Goal: Task Accomplishment & Management: Manage account settings

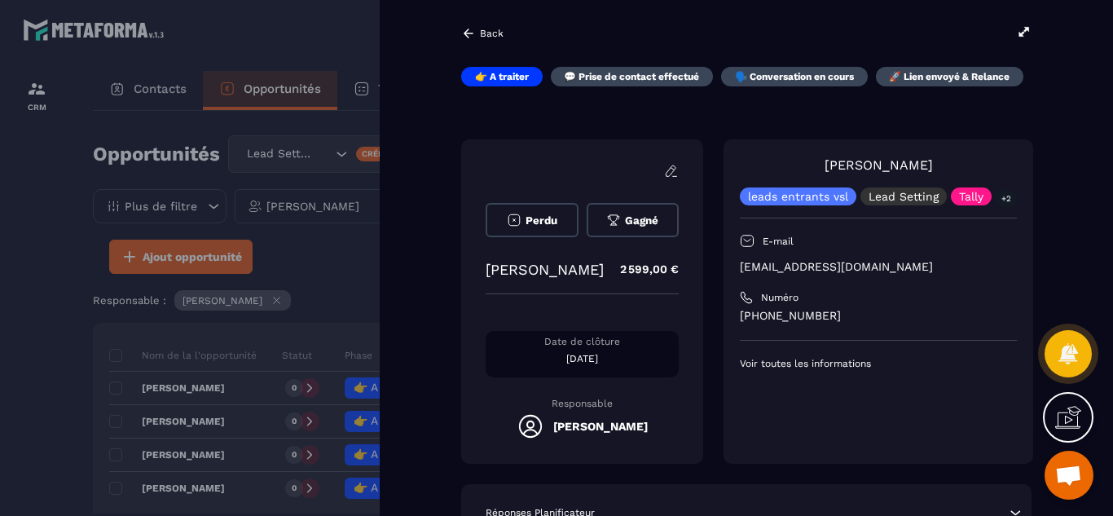
scroll to position [65, 0]
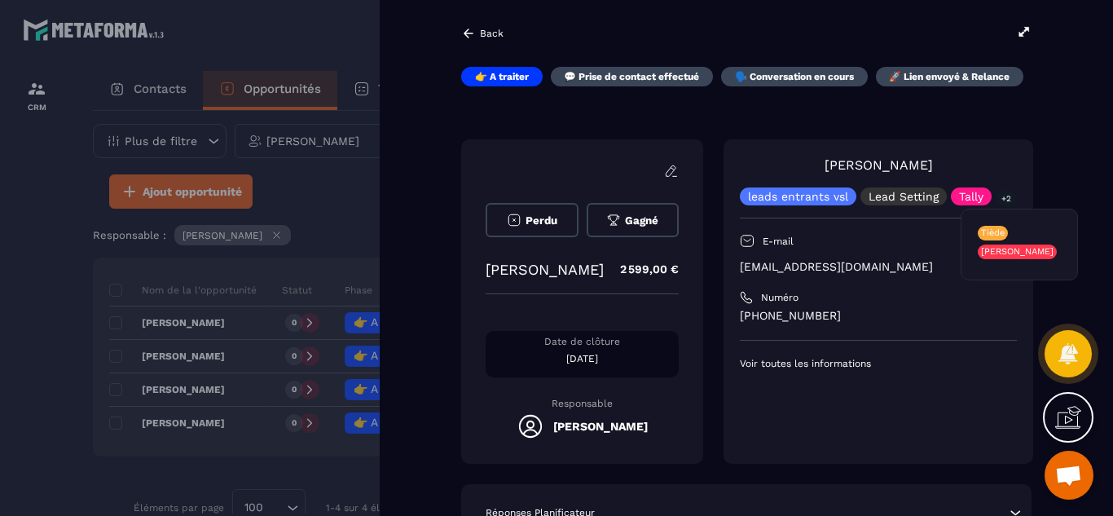
click at [1004, 197] on p "+2" at bounding box center [1005, 198] width 21 height 17
click at [5, 343] on div at bounding box center [556, 258] width 1113 height 516
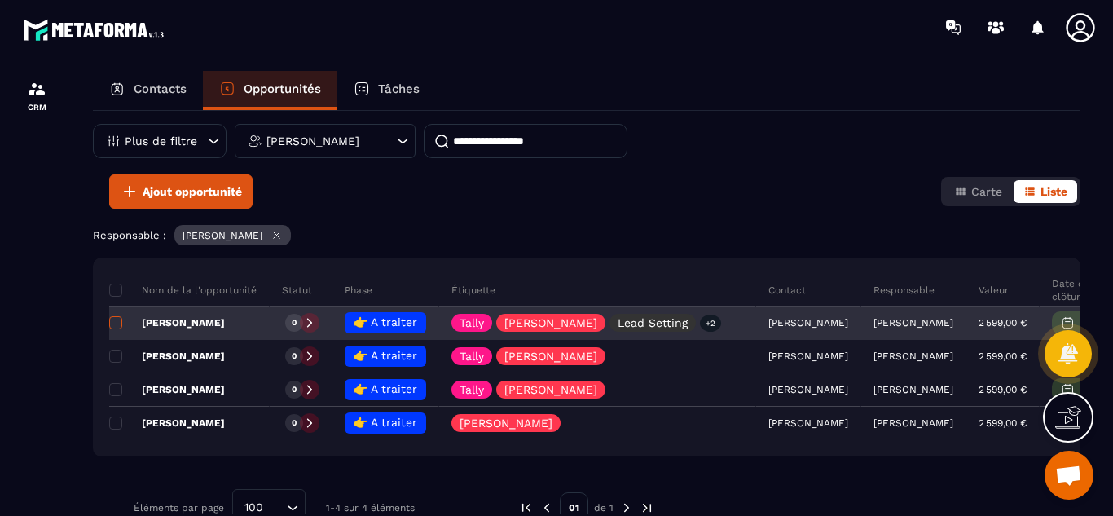
click at [118, 323] on span at bounding box center [115, 322] width 13 height 13
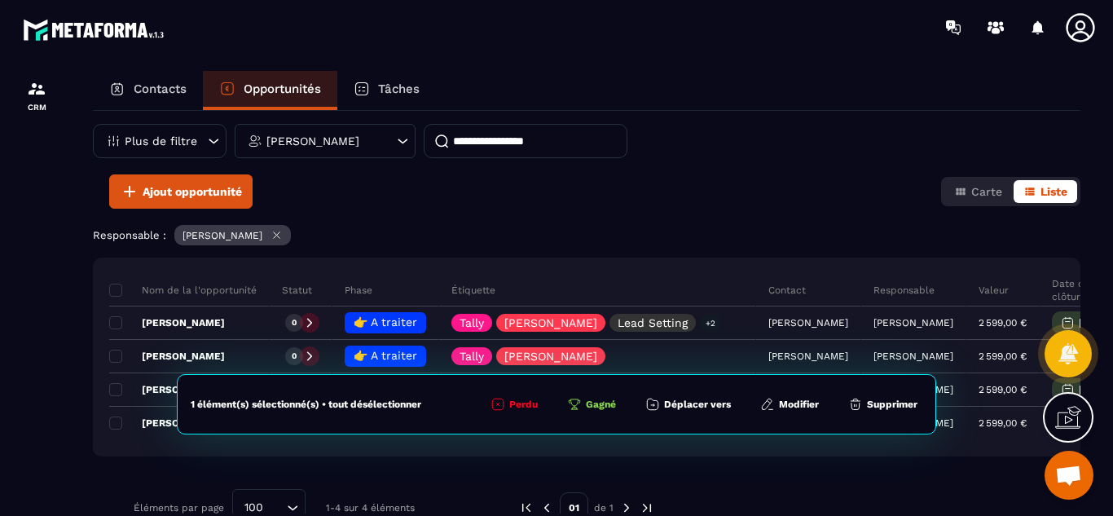
click at [789, 405] on button "Modifier" at bounding box center [789, 404] width 68 height 16
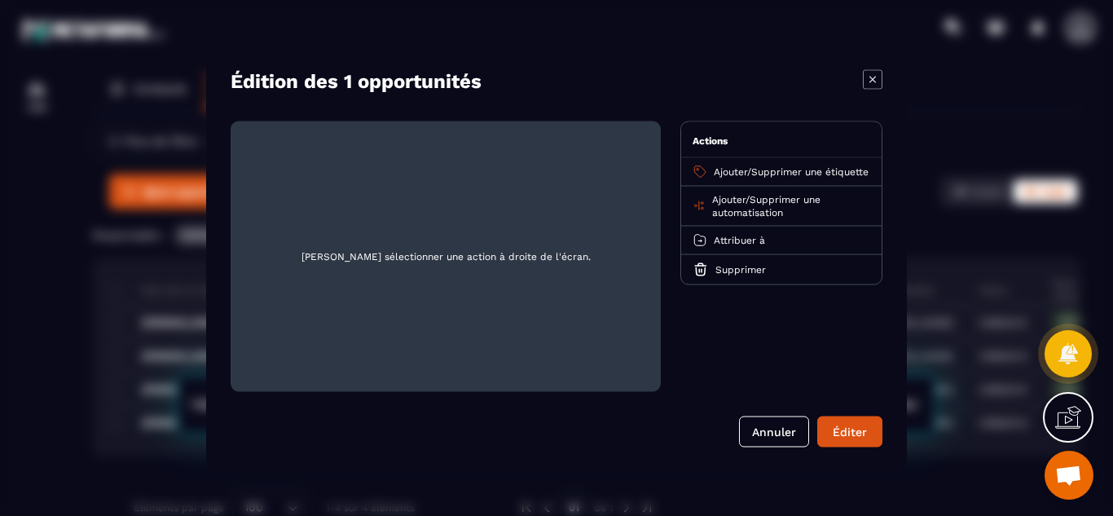
click at [762, 169] on span "Supprimer une étiquette" at bounding box center [809, 170] width 117 height 11
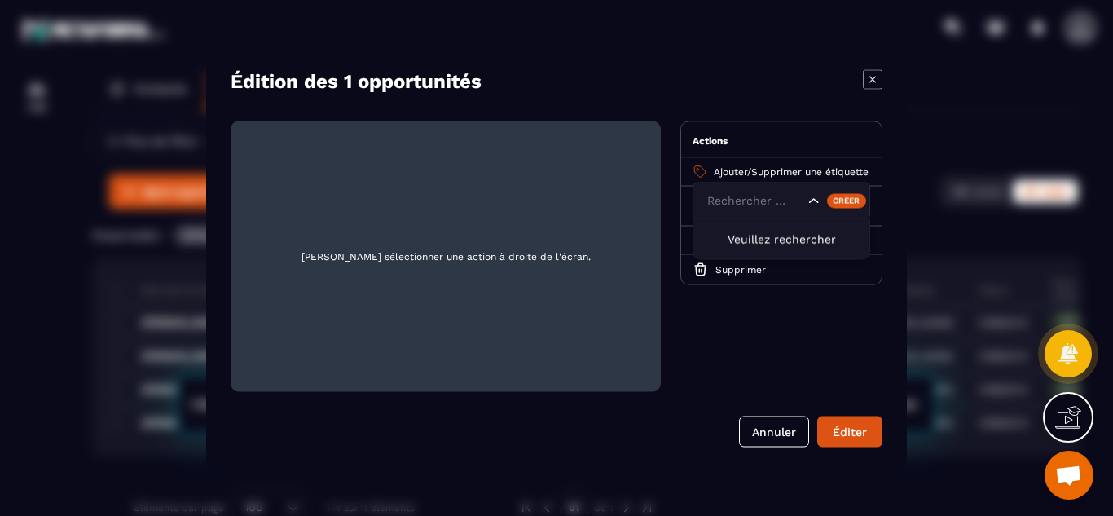
click at [812, 200] on icon "Search for option" at bounding box center [813, 200] width 10 height 5
click at [766, 173] on span "Supprimer une étiquette" at bounding box center [809, 170] width 117 height 11
click at [758, 329] on div "Actions Ajouter / Supprimer une étiquette Rechercher par text [PERSON_NAME] rec…" at bounding box center [781, 256] width 202 height 270
click at [776, 430] on button "Annuler" at bounding box center [774, 430] width 70 height 31
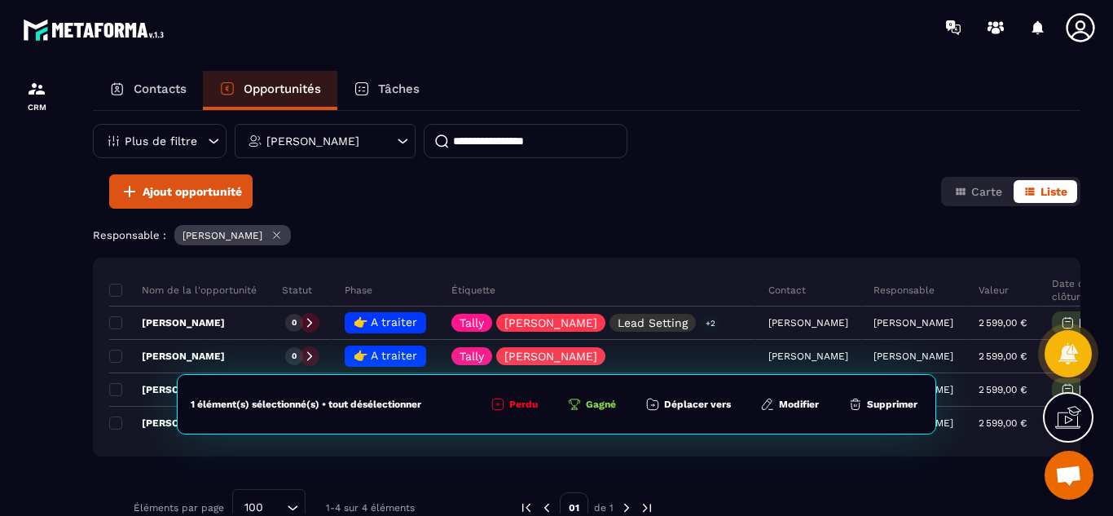
click at [46, 374] on div at bounding box center [36, 309] width 73 height 508
click at [796, 402] on button "Modifier" at bounding box center [789, 404] width 68 height 16
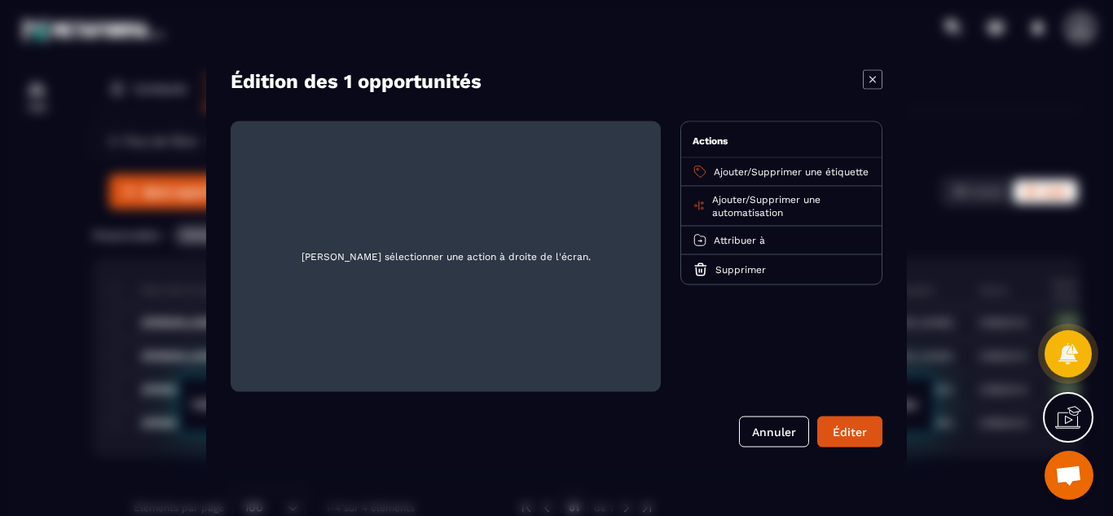
click at [776, 170] on span "Supprimer une étiquette" at bounding box center [809, 170] width 117 height 11
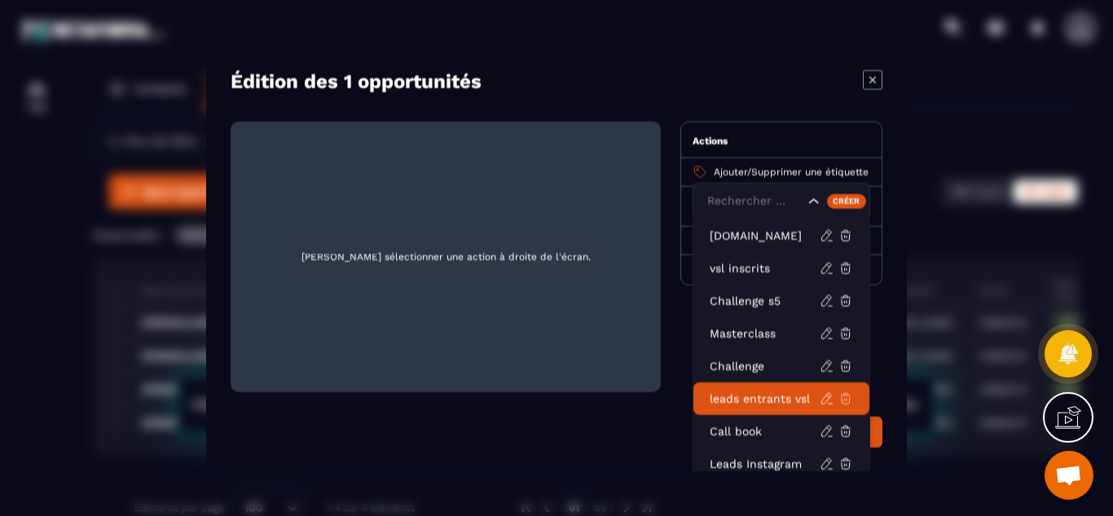
click at [847, 398] on icon "Modal window" at bounding box center [845, 397] width 15 height 15
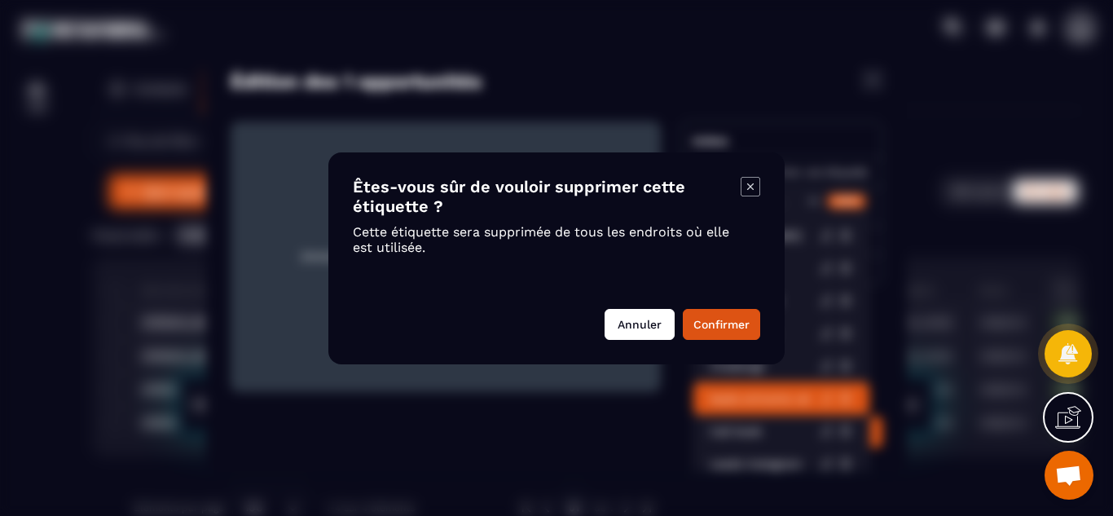
click at [639, 310] on button "Annuler" at bounding box center [639, 324] width 70 height 31
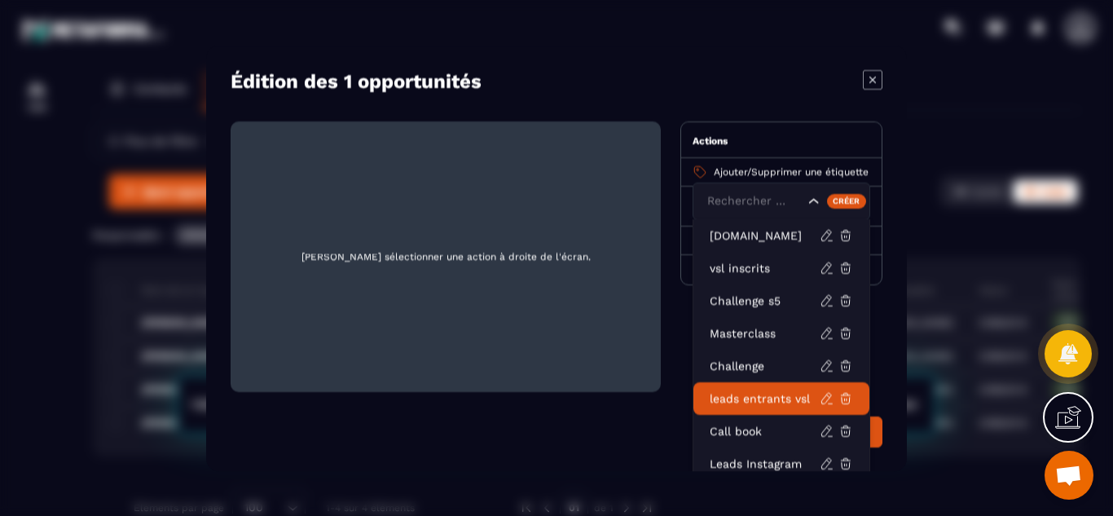
click at [869, 79] on icon "Modal window" at bounding box center [873, 79] width 20 height 20
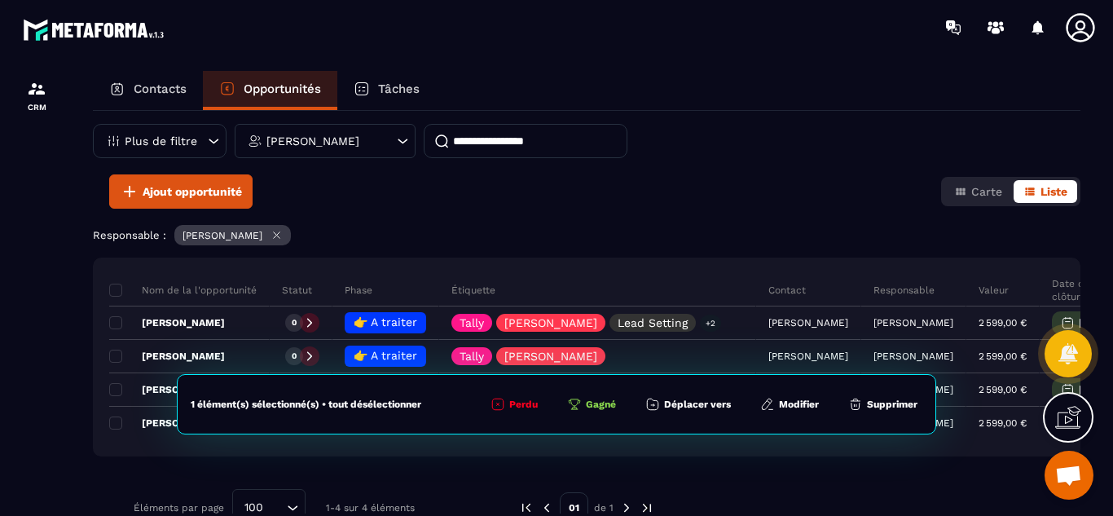
click at [47, 345] on div at bounding box center [36, 309] width 73 height 508
click at [11, 372] on div at bounding box center [36, 309] width 73 height 508
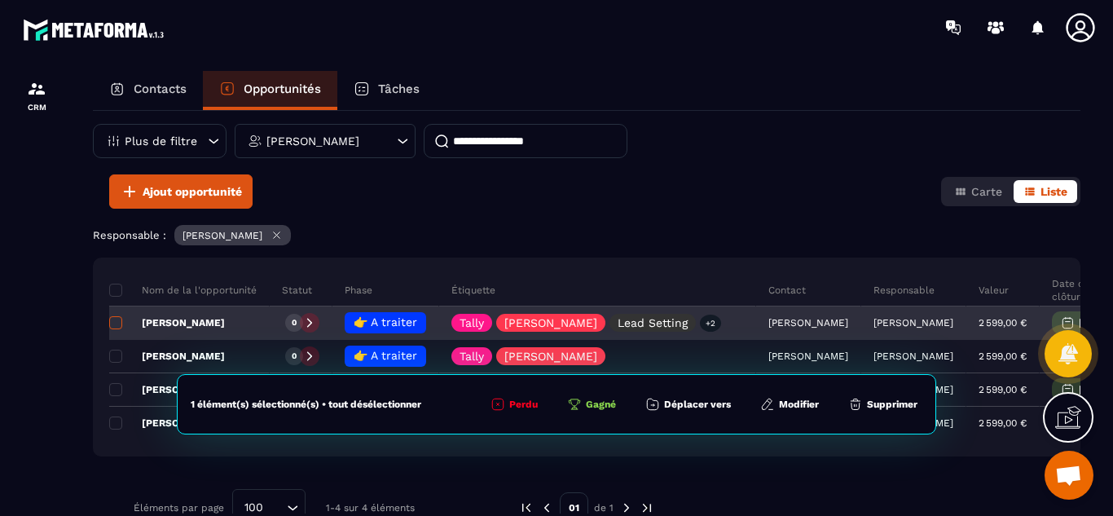
click at [113, 322] on span at bounding box center [115, 322] width 13 height 13
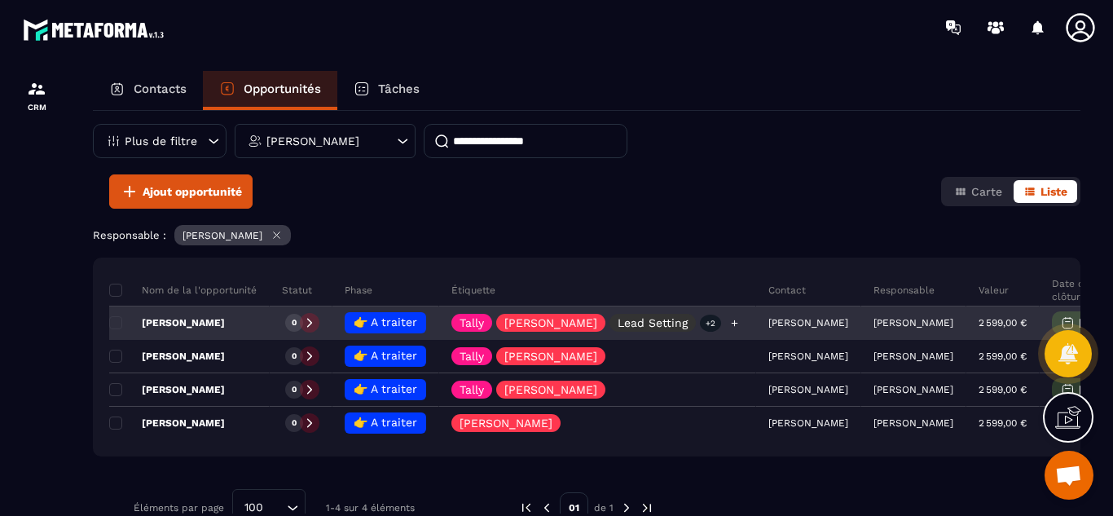
drag, startPoint x: 626, startPoint y: 322, endPoint x: 615, endPoint y: 322, distance: 10.6
click at [617, 322] on p "Lead Setting" at bounding box center [652, 322] width 70 height 11
click at [654, 322] on div "Lead Setting" at bounding box center [652, 323] width 86 height 18
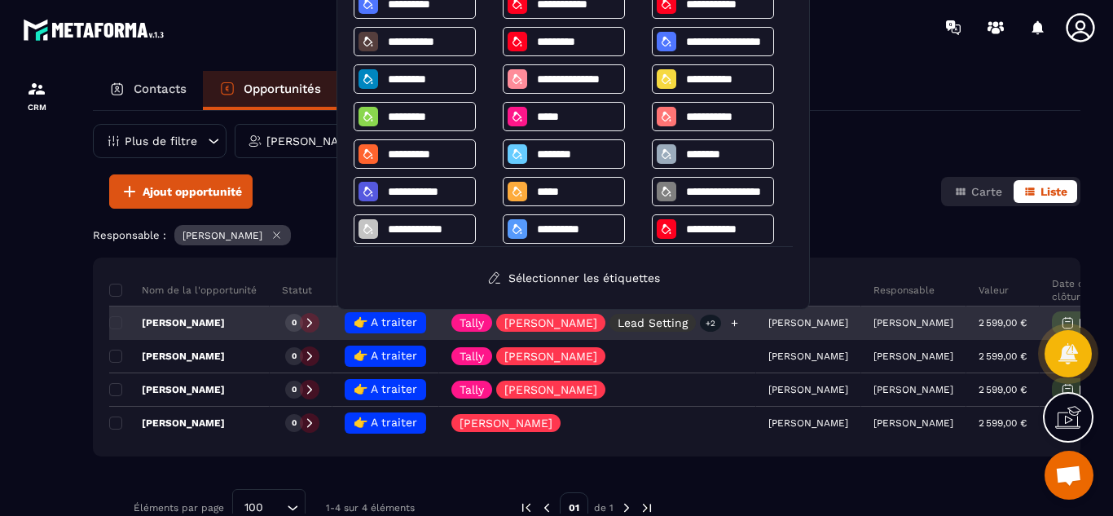
click at [654, 322] on div "Lead Setting" at bounding box center [652, 323] width 86 height 18
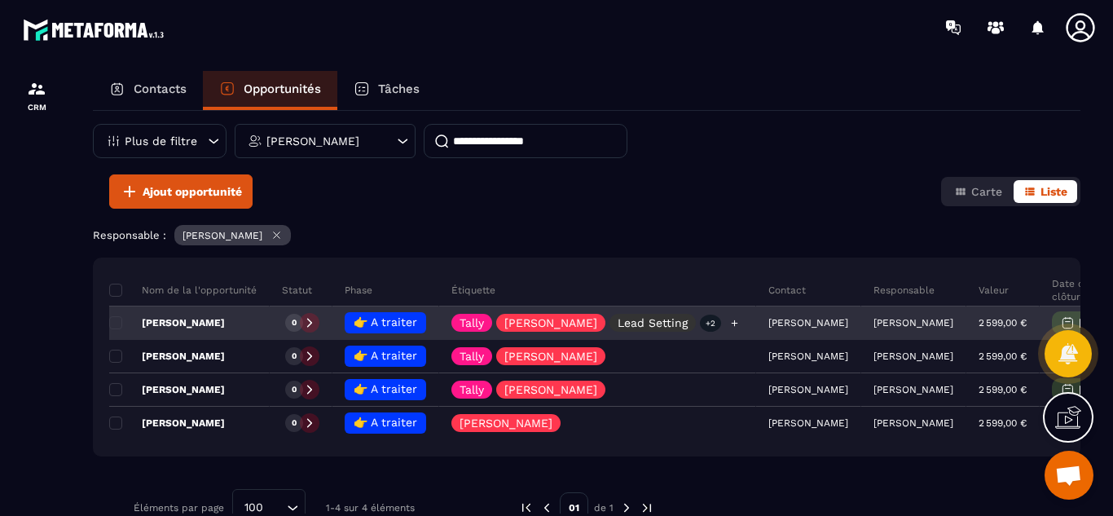
click at [628, 322] on p "Lead Setting" at bounding box center [652, 322] width 70 height 11
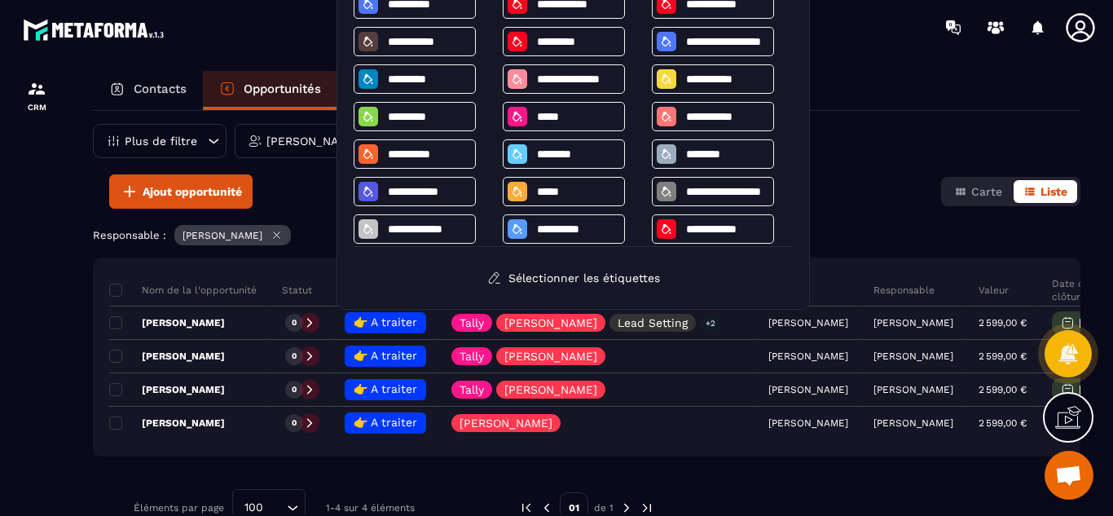
click at [45, 371] on div at bounding box center [36, 309] width 73 height 508
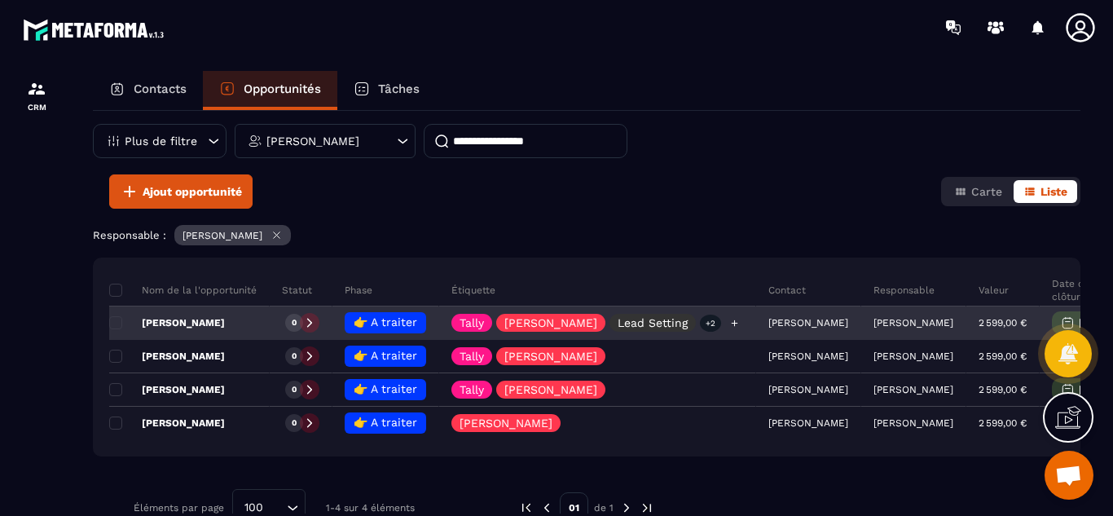
click at [635, 323] on p "Lead Setting" at bounding box center [652, 322] width 70 height 11
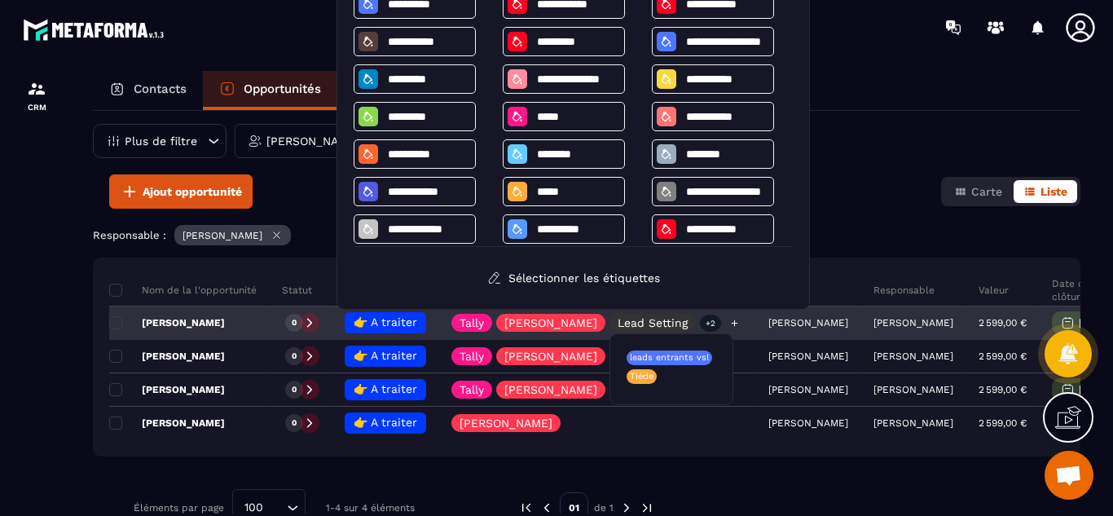
click at [700, 323] on p "+2" at bounding box center [710, 322] width 21 height 17
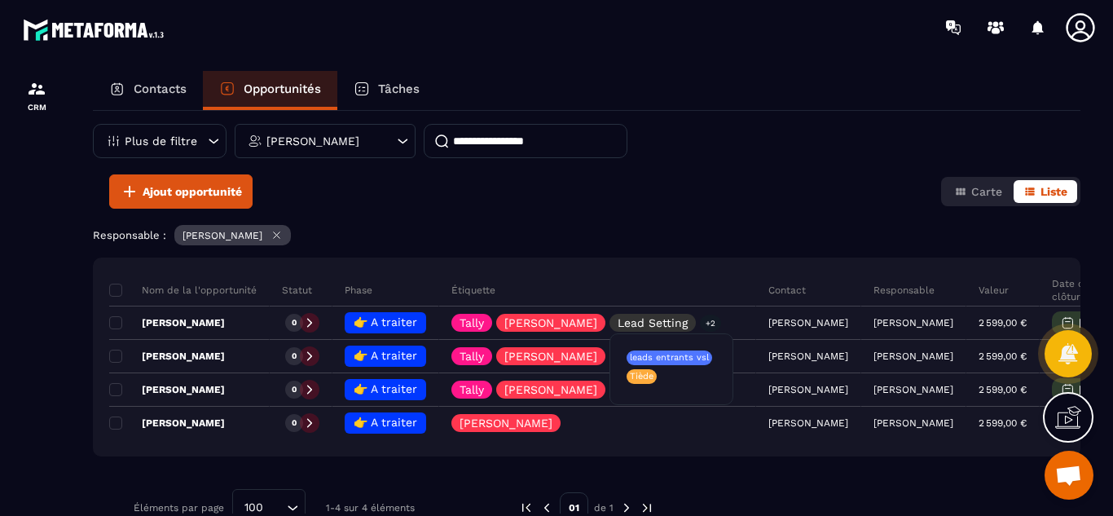
click at [668, 359] on p "leads entrants vsl" at bounding box center [669, 357] width 79 height 11
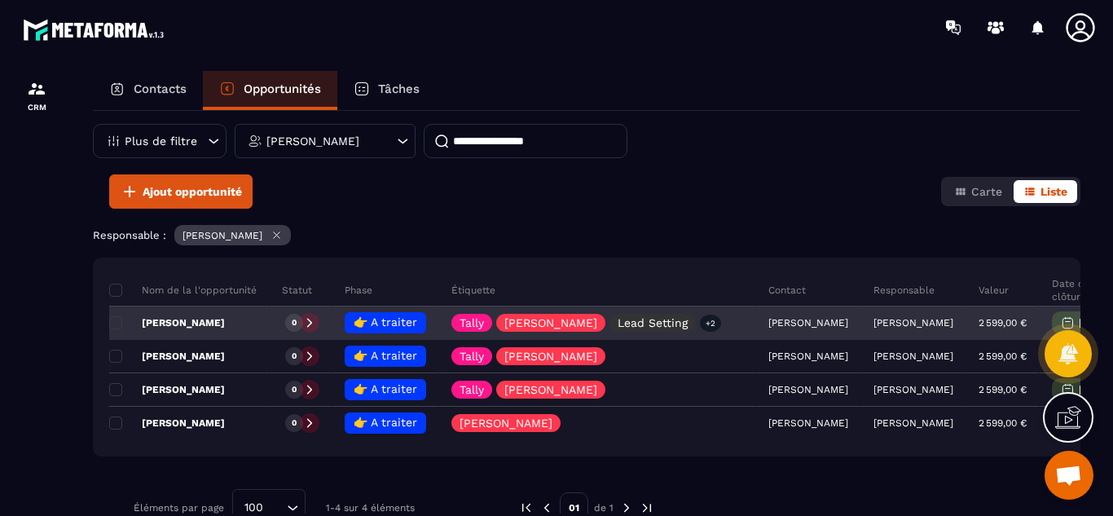
click at [159, 323] on p "[PERSON_NAME]" at bounding box center [167, 322] width 116 height 13
